Goal: Information Seeking & Learning: Learn about a topic

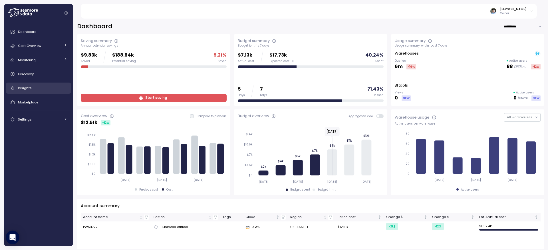
click at [28, 88] on span "Insights" at bounding box center [25, 88] width 14 height 5
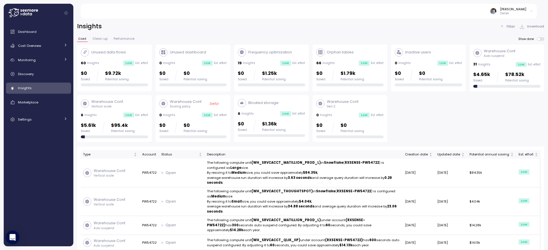
click at [341, 51] on p "Orphan tables" at bounding box center [340, 52] width 27 height 6
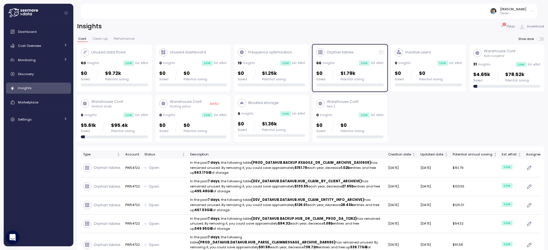
click at [263, 52] on p "Frequency optimization" at bounding box center [270, 52] width 44 height 6
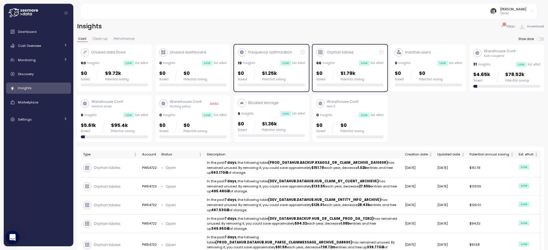
click at [347, 55] on p "Orphan tables" at bounding box center [340, 52] width 27 height 6
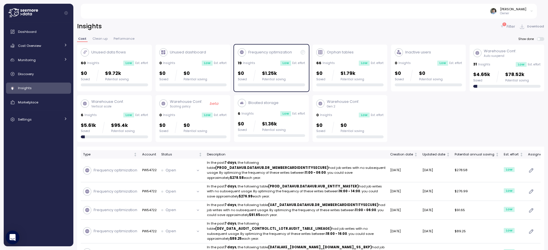
click at [121, 53] on p "Unused data flows" at bounding box center [108, 52] width 35 height 6
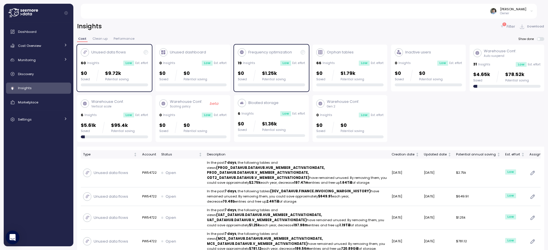
click at [273, 54] on p "Frequency optimization" at bounding box center [270, 52] width 44 height 6
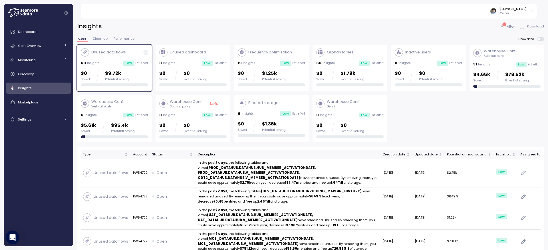
click at [107, 50] on p "Unused data flows" at bounding box center [108, 52] width 35 height 6
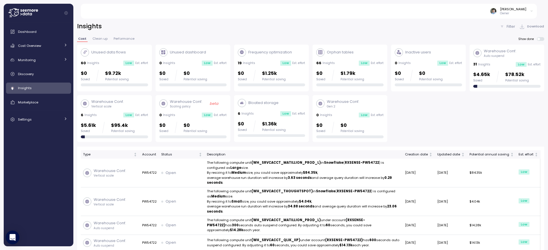
click at [120, 103] on p "Warehouse Conf." at bounding box center [107, 102] width 33 height 6
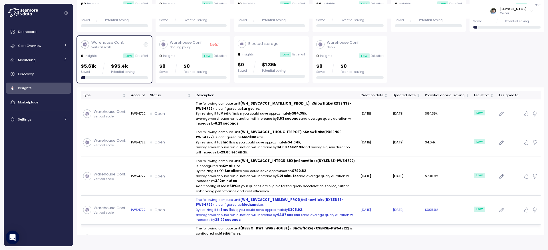
scroll to position [42, 0]
